Goal: Information Seeking & Learning: Learn about a topic

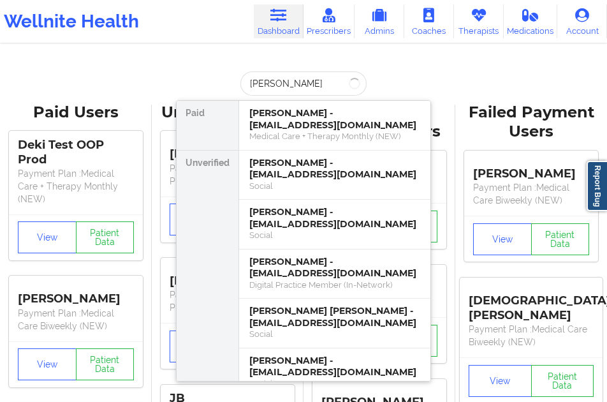
type input "[PERSON_NAME]"
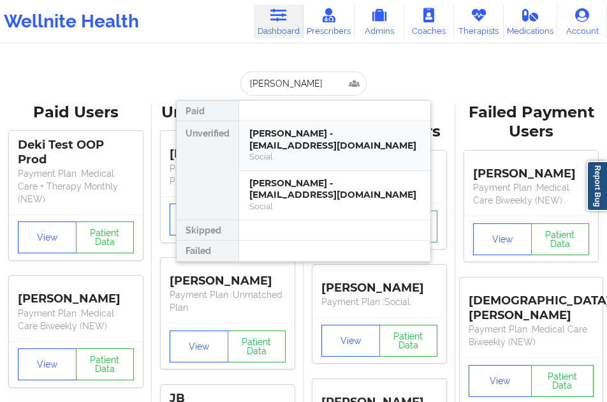
click at [283, 140] on div "[PERSON_NAME] - [EMAIL_ADDRESS][DOMAIN_NAME]" at bounding box center [334, 140] width 171 height 24
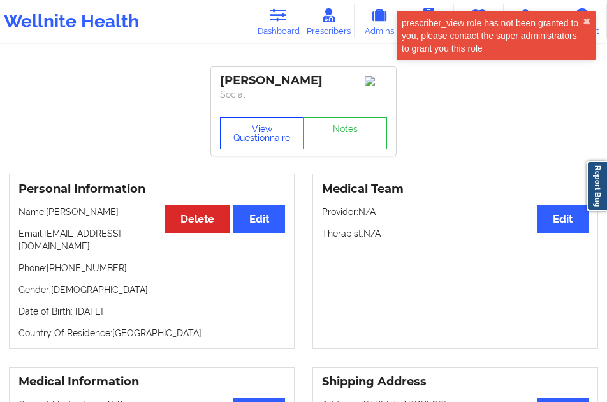
click at [269, 131] on button "View Questionnaire" at bounding box center [262, 133] width 84 height 32
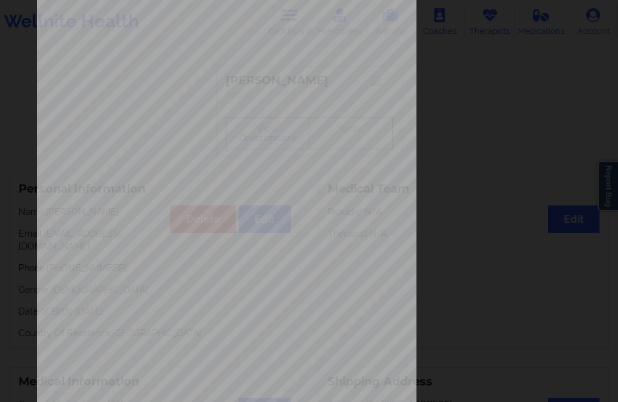
scroll to position [207, 0]
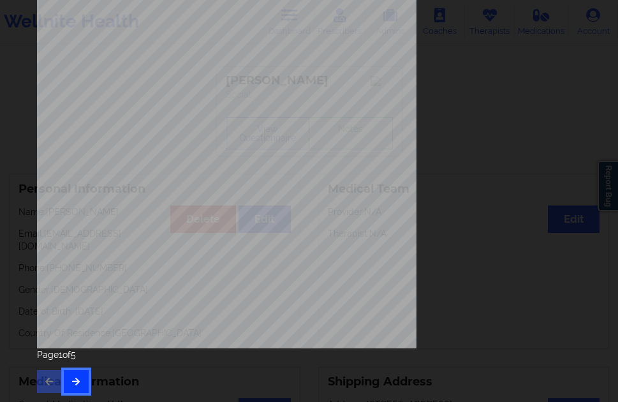
click at [75, 378] on icon "button" at bounding box center [76, 381] width 11 height 8
click at [73, 384] on icon "button" at bounding box center [76, 381] width 11 height 8
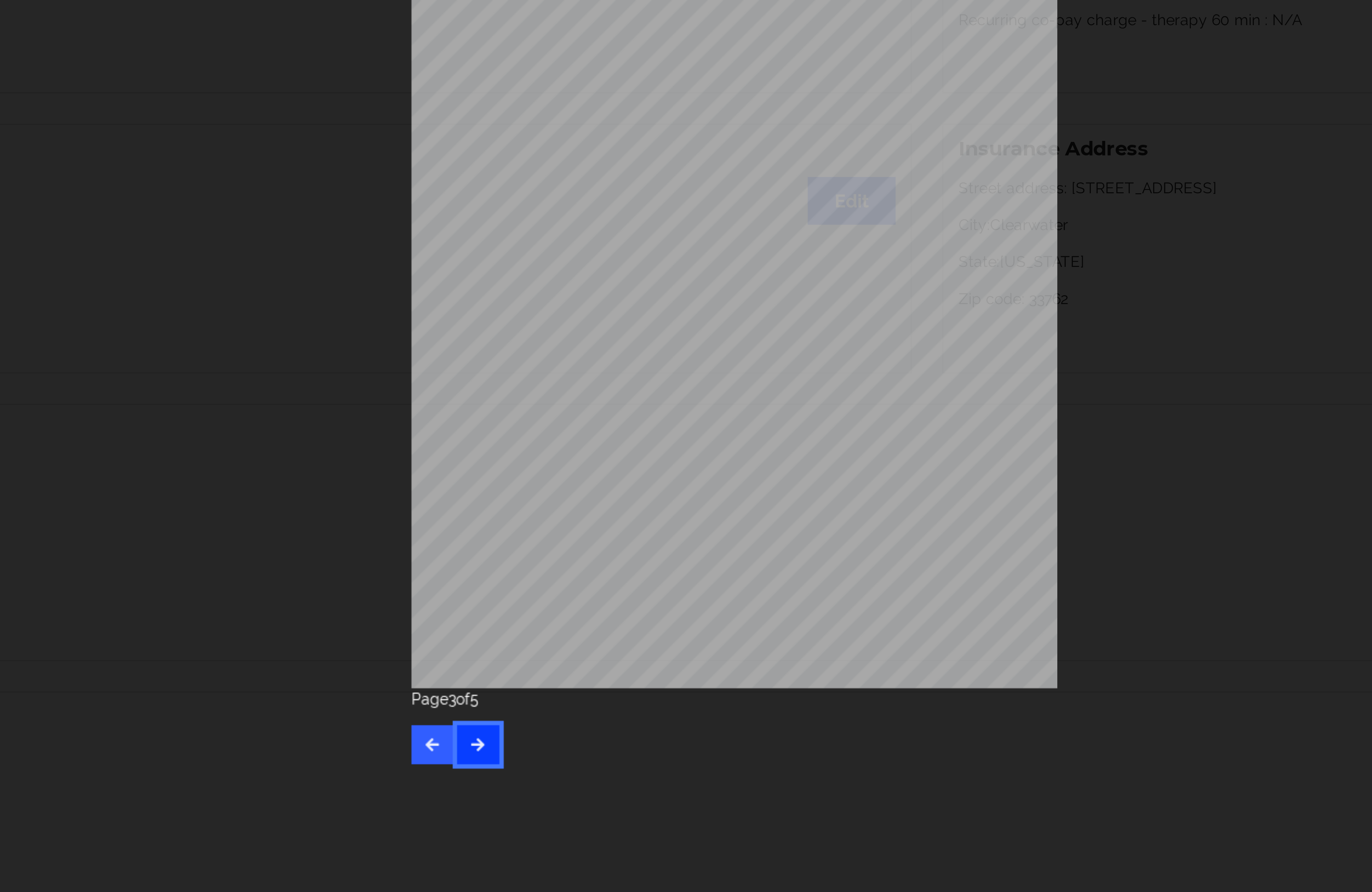
click at [337, 223] on button "button" at bounding box center [539, 601] width 14 height 13
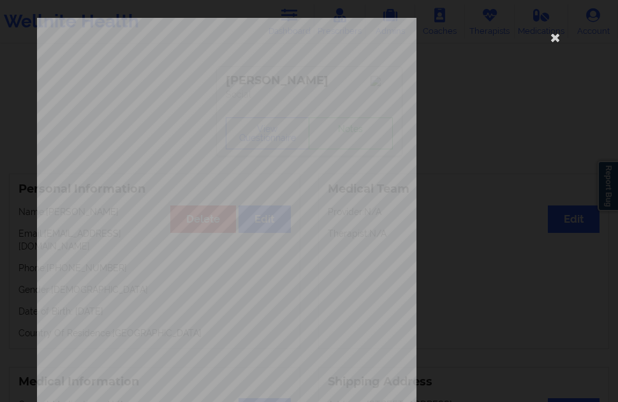
click at [556, 48] on div "Insurance company type details by patient commercial Insurance Member ID for pa…" at bounding box center [309, 286] width 544 height 537
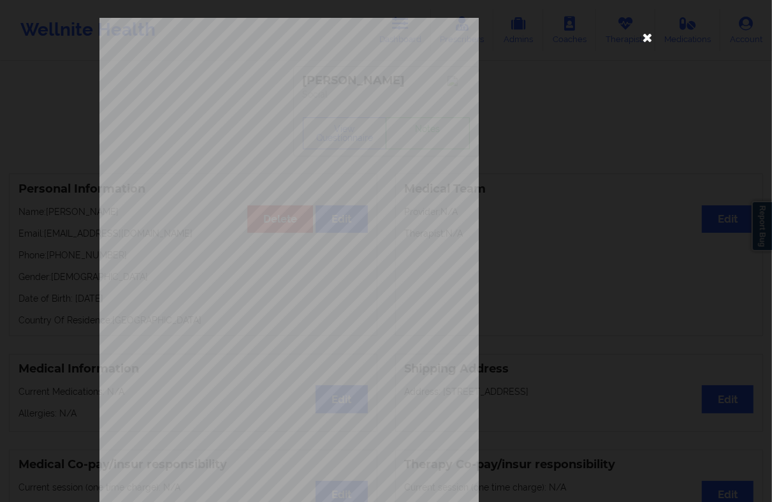
click at [607, 36] on icon at bounding box center [648, 37] width 20 height 20
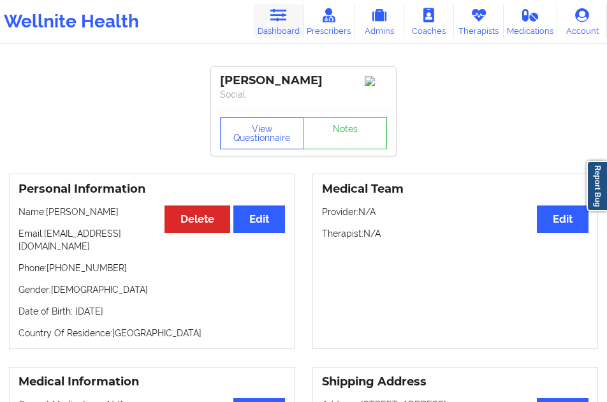
click at [268, 20] on link "Dashboard" at bounding box center [279, 21] width 50 height 34
click at [248, 156] on div "View Questionnaire Notes" at bounding box center [303, 133] width 185 height 46
click at [249, 142] on button "View Questionnaire" at bounding box center [262, 133] width 84 height 32
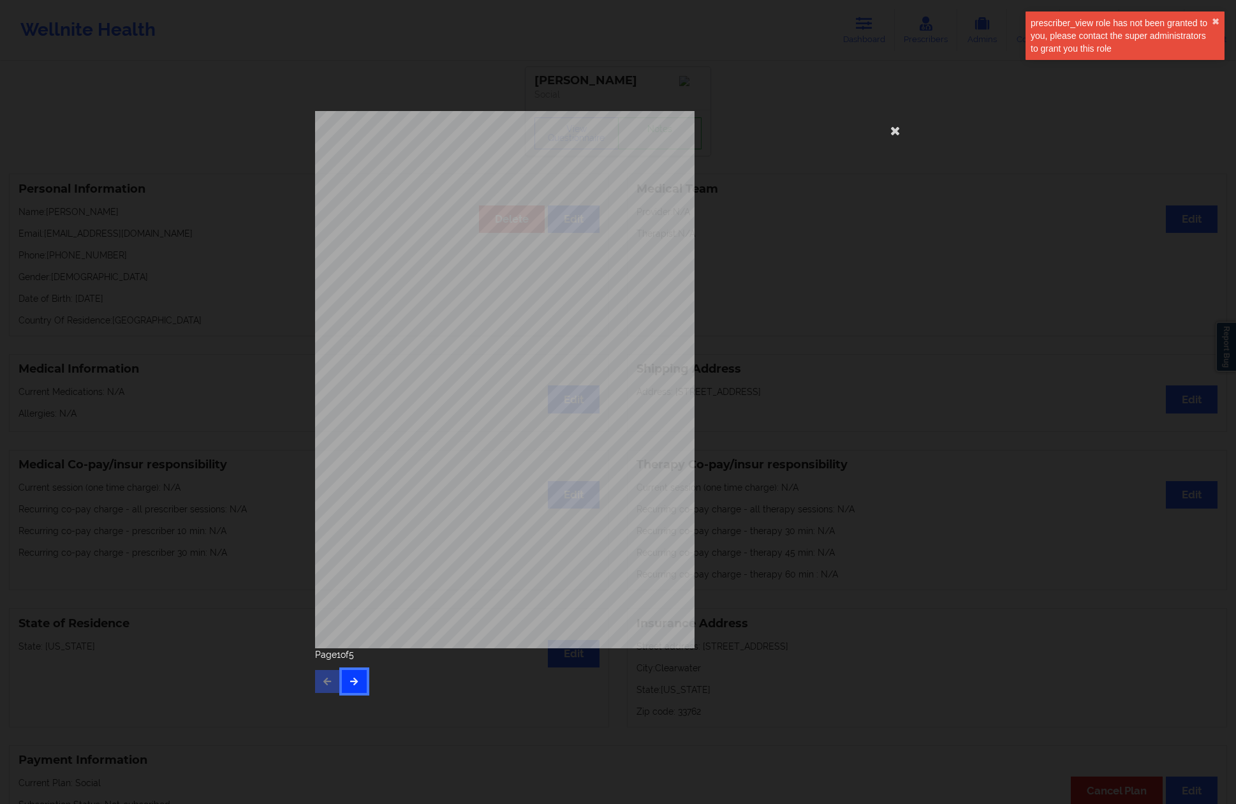
click at [356, 401] on button "button" at bounding box center [354, 681] width 25 height 23
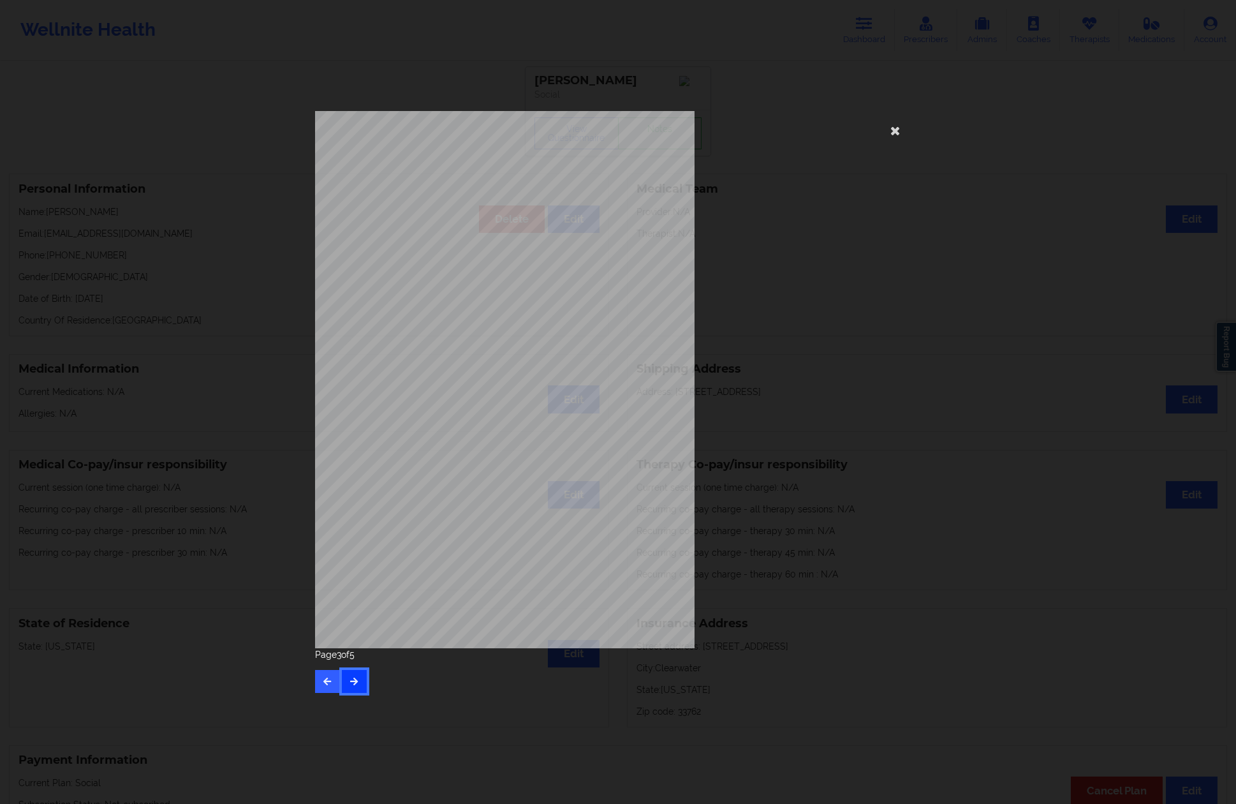
click at [356, 401] on button "button" at bounding box center [354, 681] width 25 height 23
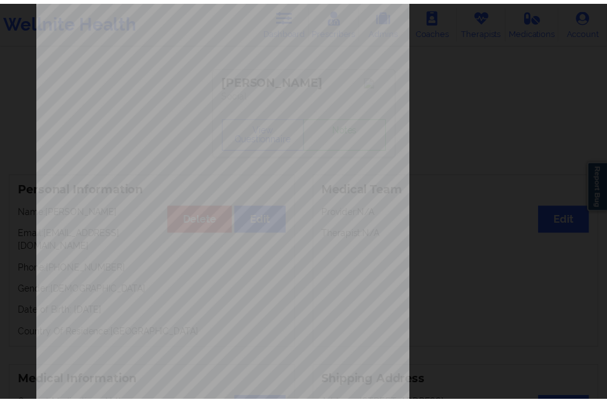
scroll to position [126, 0]
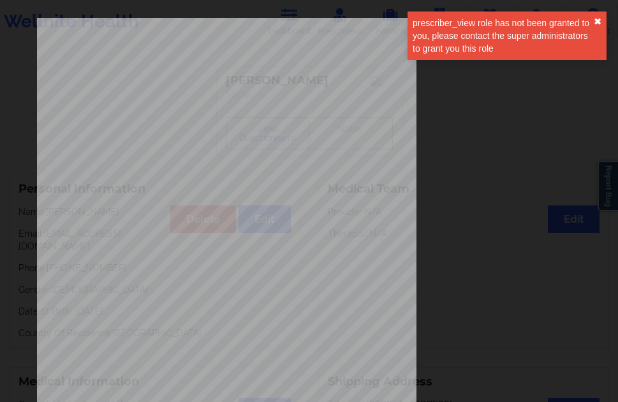
click at [595, 18] on button "✖︎" at bounding box center [598, 22] width 8 height 10
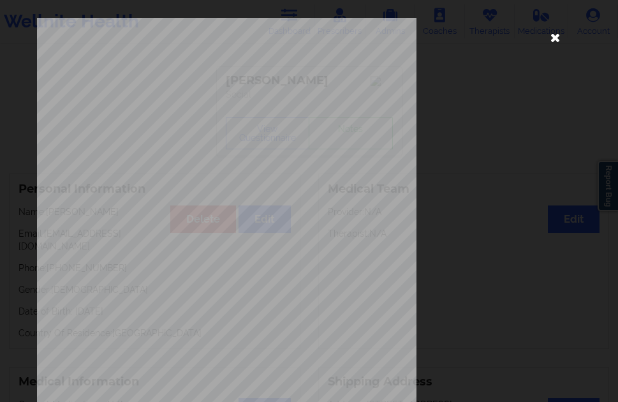
click at [545, 41] on icon at bounding box center [555, 37] width 20 height 20
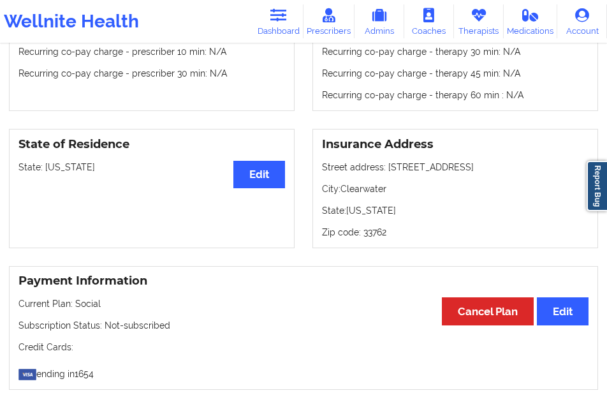
scroll to position [510, 0]
